Goal: Check status: Check status

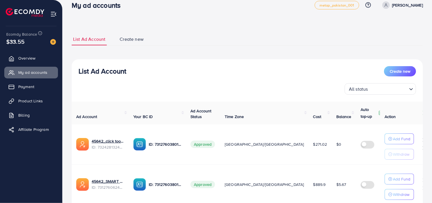
scroll to position [52, 0]
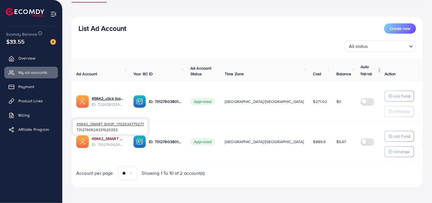
click at [107, 140] on link "45642_SMART SHOP_1702634775277" at bounding box center [108, 139] width 33 height 6
